Goal: Obtain resource: Download file/media

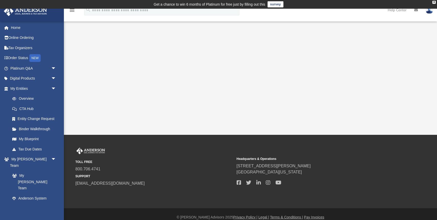
click at [256, 157] on small "Headquarters & Operations" at bounding box center [316, 159] width 158 height 5
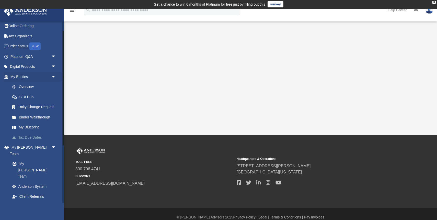
scroll to position [19, 0]
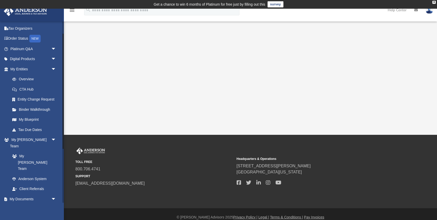
click at [21, 204] on link "Box" at bounding box center [35, 209] width 57 height 10
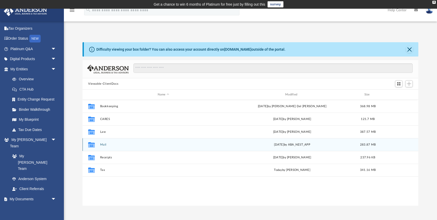
scroll to position [116, 336]
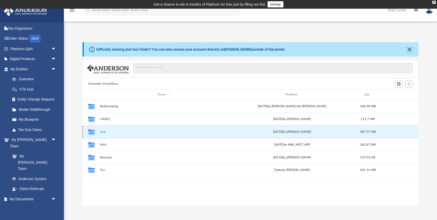
click at [105, 132] on button "Law" at bounding box center [163, 131] width 127 height 3
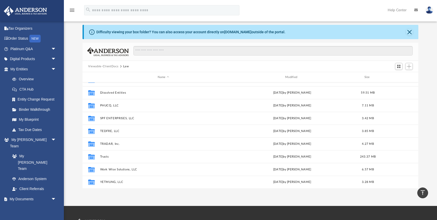
scroll to position [0, 0]
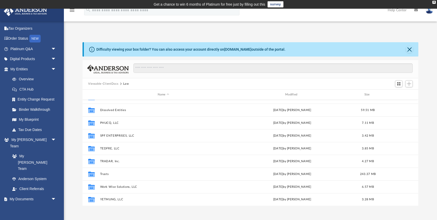
click at [108, 83] on button "Viewable-ClientDocs" at bounding box center [103, 84] width 30 height 5
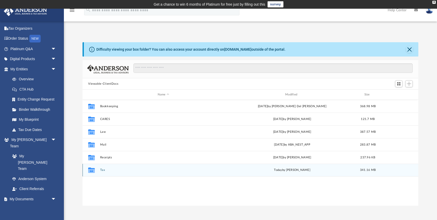
click at [103, 170] on button "Tax" at bounding box center [163, 169] width 127 height 3
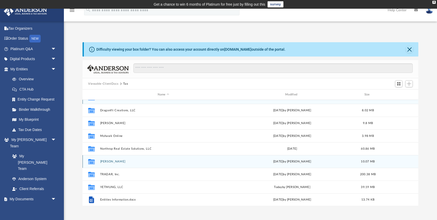
scroll to position [9, 0]
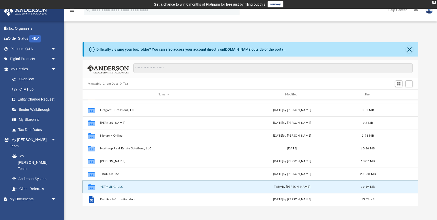
click at [107, 187] on button "YETMUNG, LLC" at bounding box center [163, 186] width 127 height 3
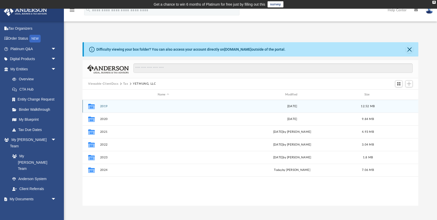
scroll to position [0, 0]
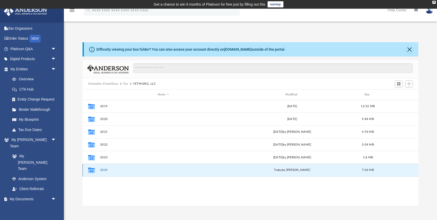
click at [106, 171] on button "2024" at bounding box center [163, 169] width 127 height 3
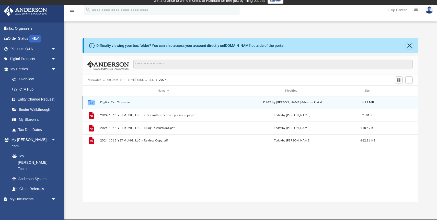
scroll to position [2, 0]
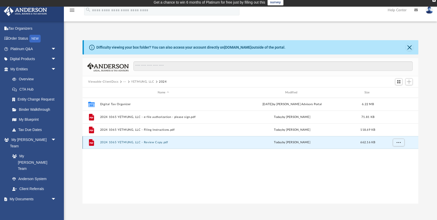
click at [125, 143] on button "2024 1065 YETMUNG, LLC - Review Copy.pdf" at bounding box center [163, 142] width 127 height 3
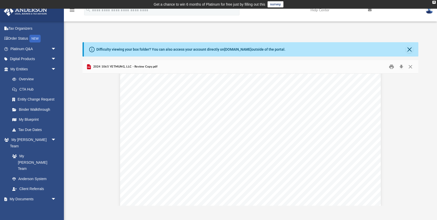
scroll to position [34202, 0]
click at [166, 137] on span "}}}}}}}}}}}}}}}}}}}}}}}}}}}}}}}}}}}}}}}}}}}}}}}}}}}}}}}}}}}}}}}}}}}}}}}}}}}}}}" at bounding box center [250, 138] width 234 height 4
